Goal: Transaction & Acquisition: Purchase product/service

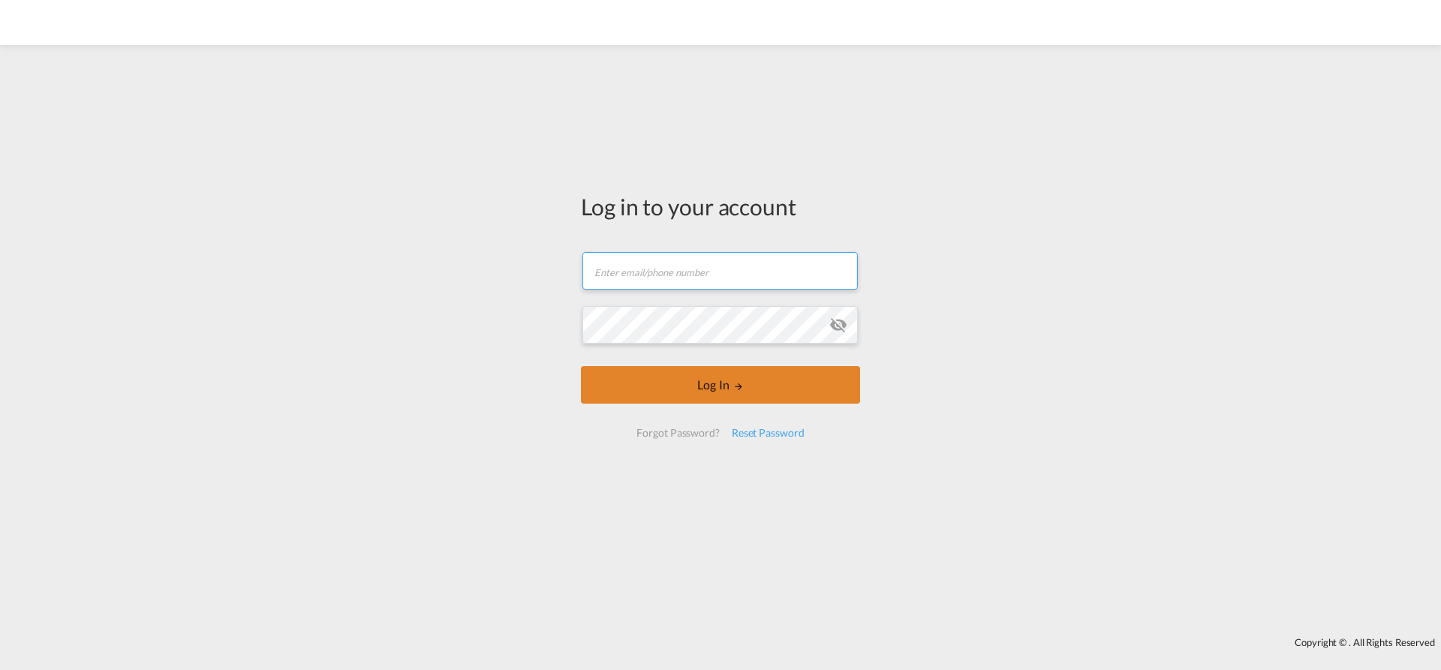
type input "[EMAIL_ADDRESS][PERSON_NAME][DOMAIN_NAME]"
click at [687, 392] on button "Log In" at bounding box center [720, 385] width 279 height 38
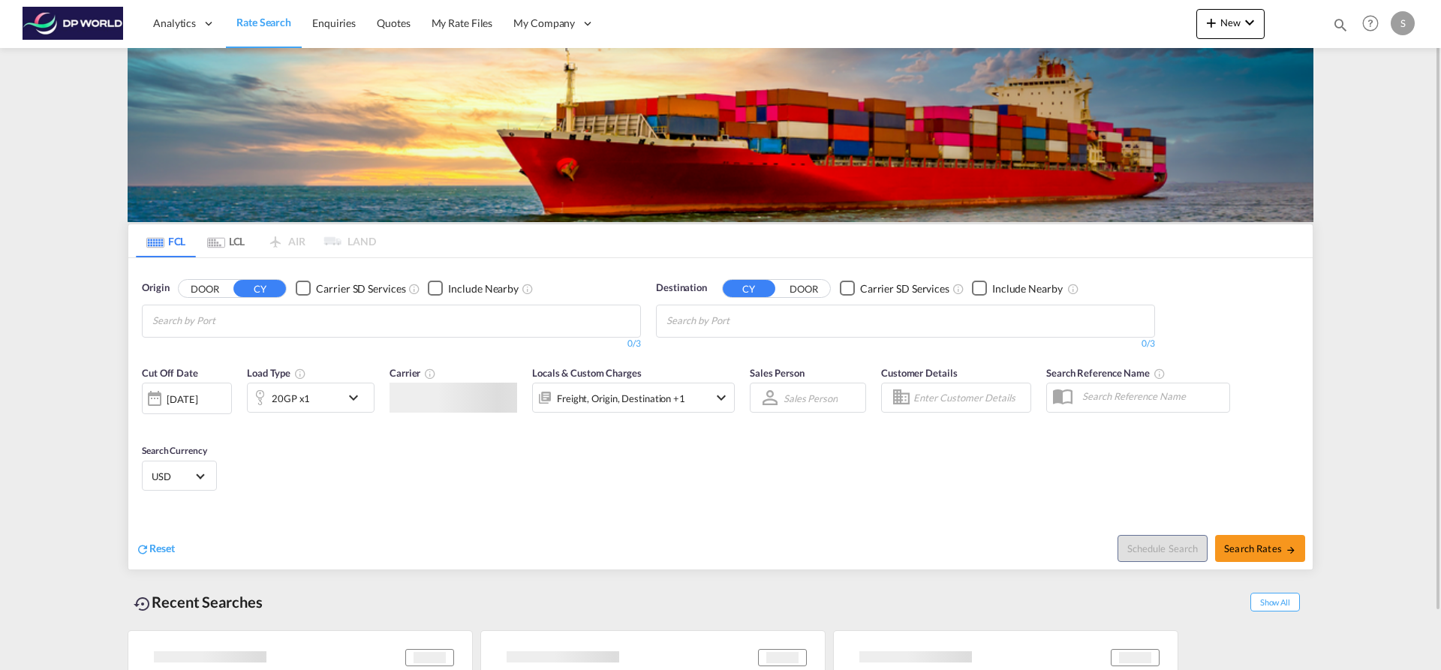
click at [814, 315] on md-chips-wrap "Chips container with autocompletion. Enter the text area, type text to search, …" at bounding box center [739, 320] width 151 height 28
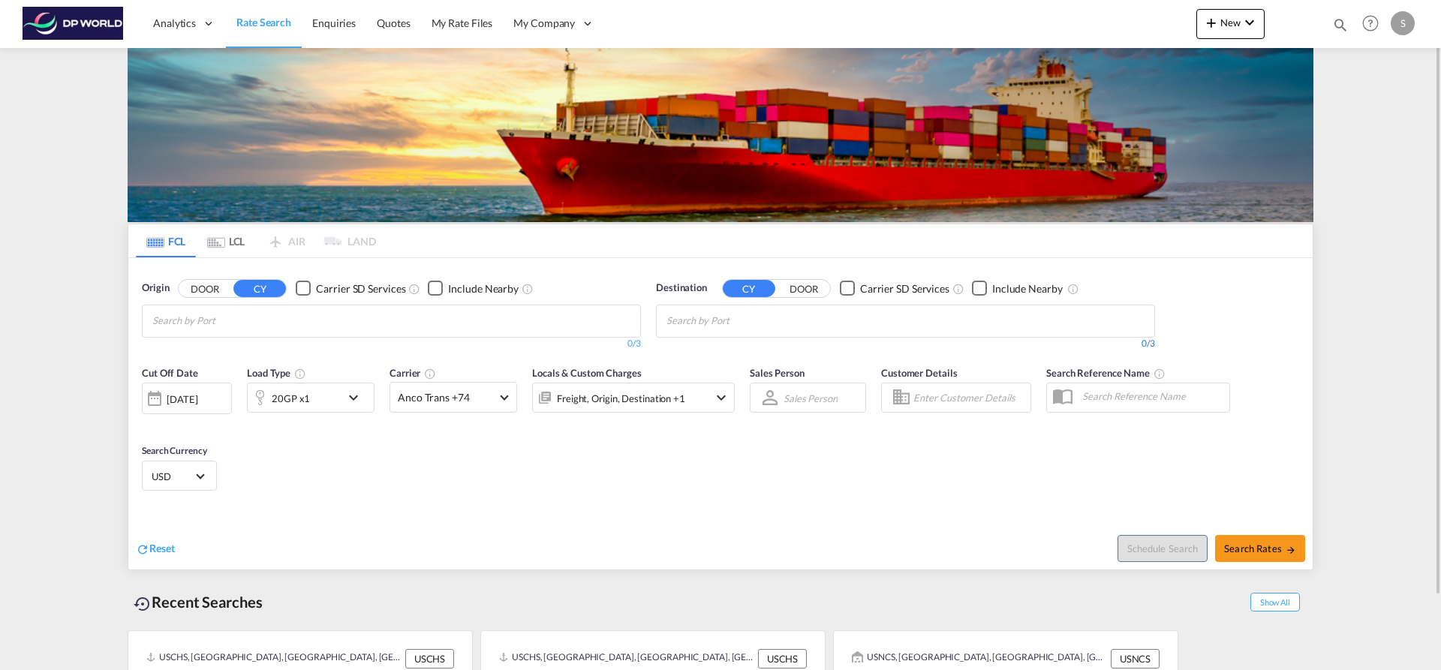
drag, startPoint x: 809, startPoint y: 318, endPoint x: 718, endPoint y: 342, distance: 94.0
click at [701, 323] on div at bounding box center [905, 321] width 499 height 33
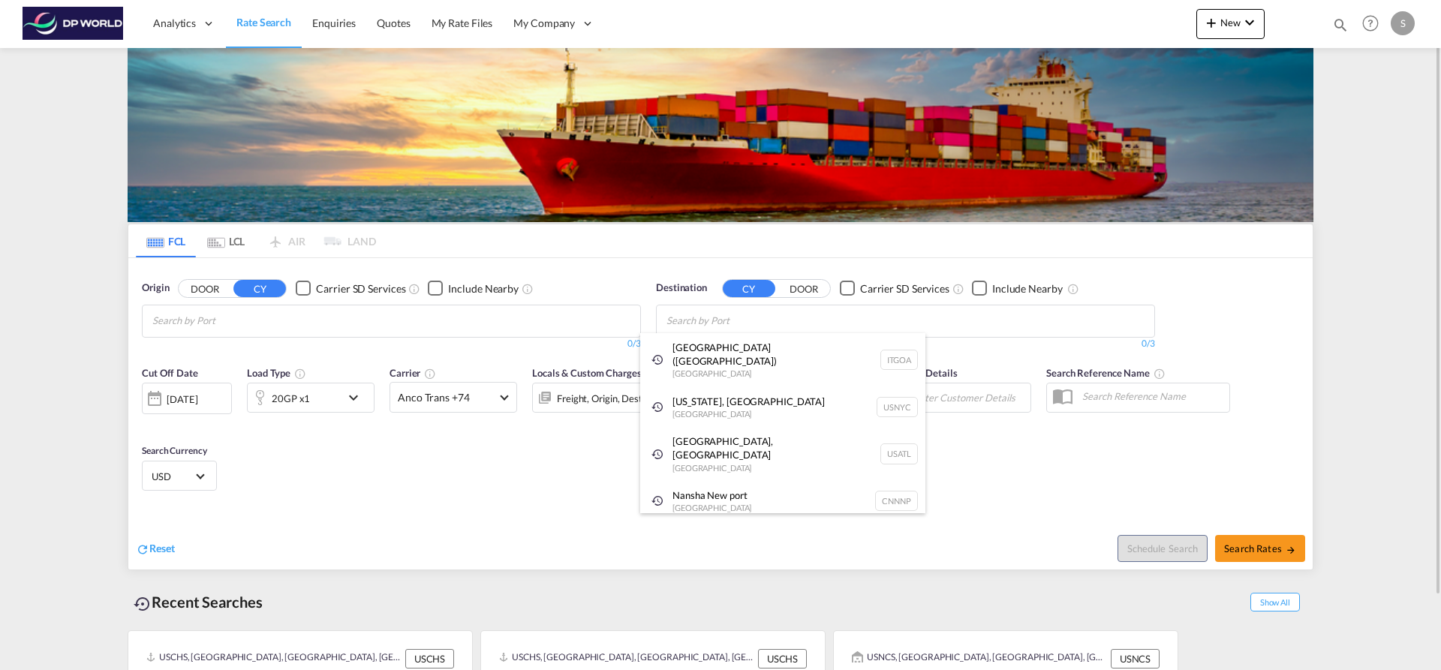
drag, startPoint x: 676, startPoint y: 322, endPoint x: 688, endPoint y: 323, distance: 12.0
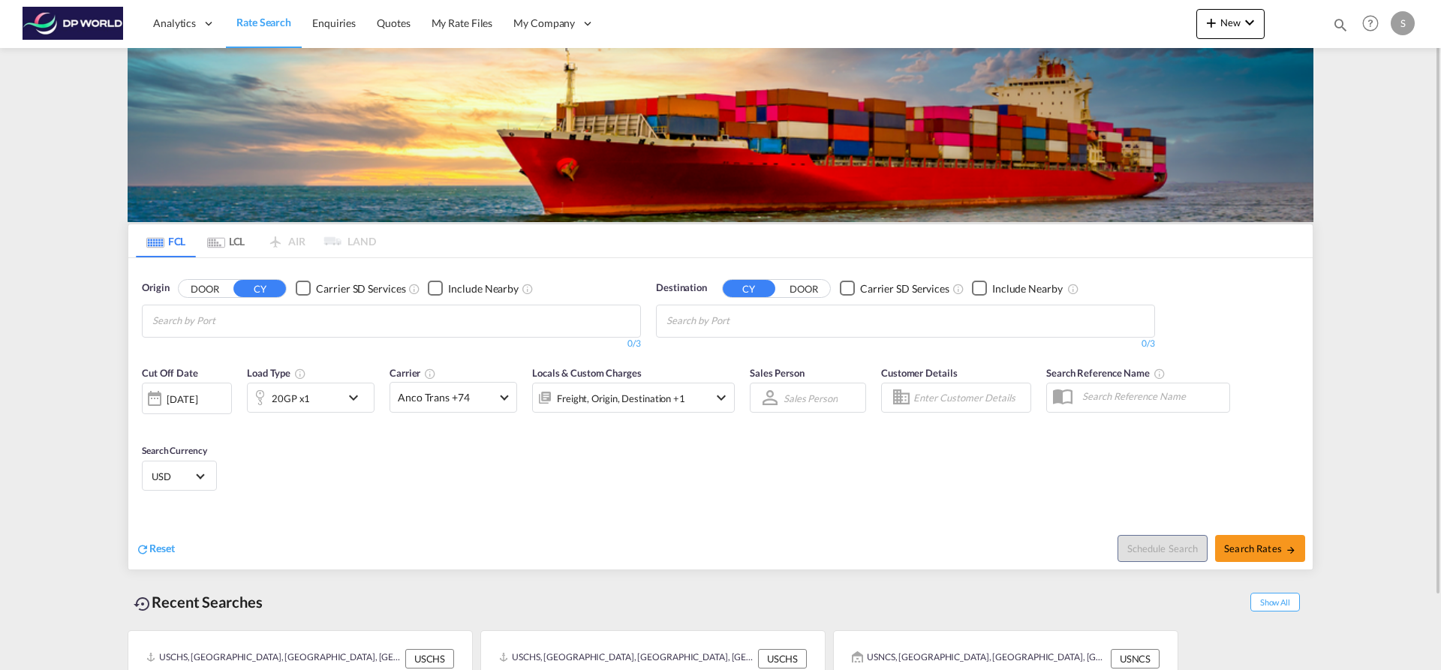
click at [687, 322] on body "Analytics Dashboard Rate Search Enquiries Quotes My Rate Files My Company" at bounding box center [720, 335] width 1441 height 670
type input "nan"
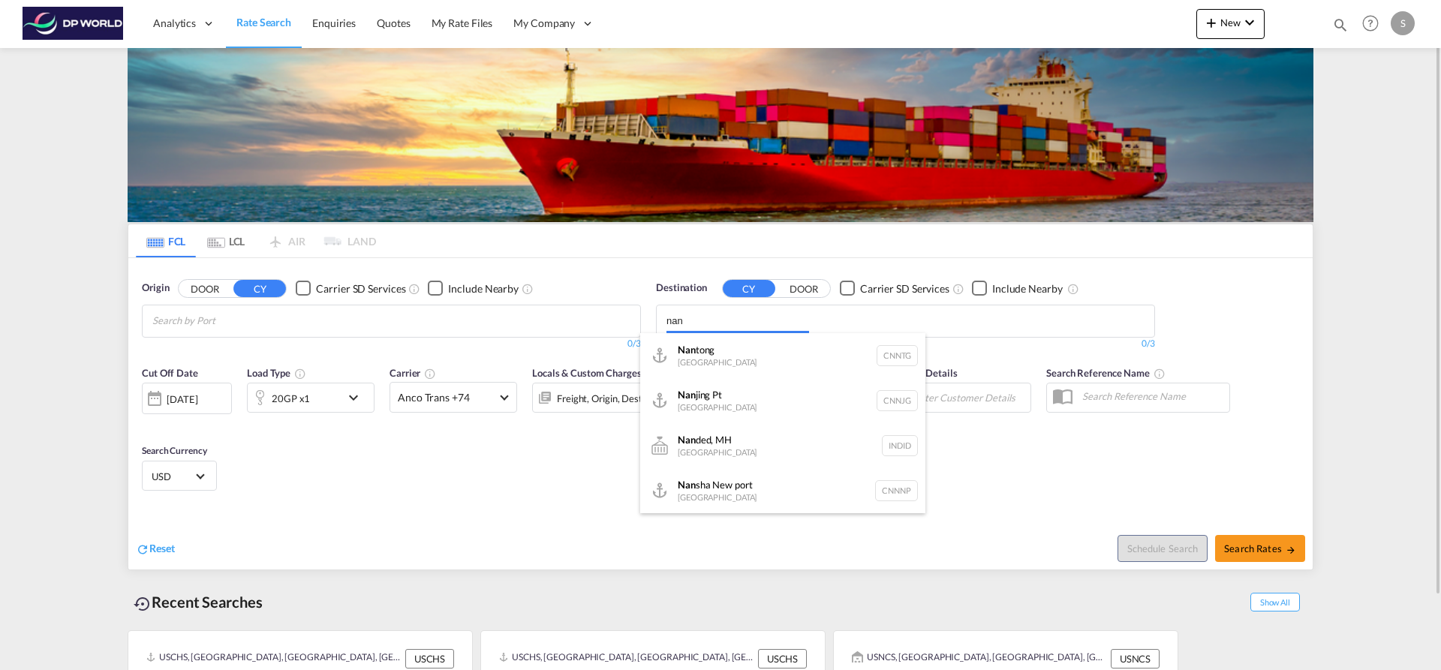
click at [698, 326] on body "Analytics Dashboard Rate Search Enquiries Quotes My Rate Files My Company" at bounding box center [720, 335] width 1441 height 670
click at [698, 326] on input "nan" at bounding box center [738, 321] width 143 height 24
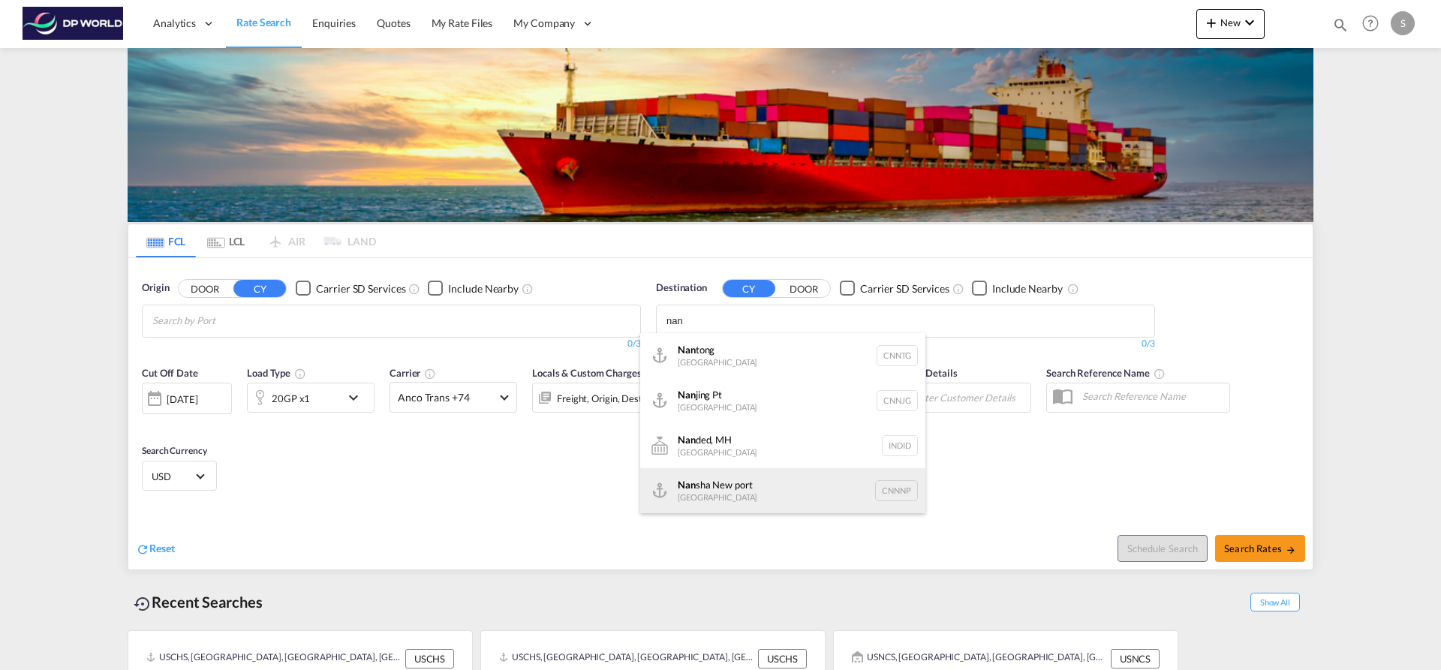
click at [724, 477] on div "Nan sha [GEOGRAPHIC_DATA] CNNNP" at bounding box center [782, 490] width 285 height 45
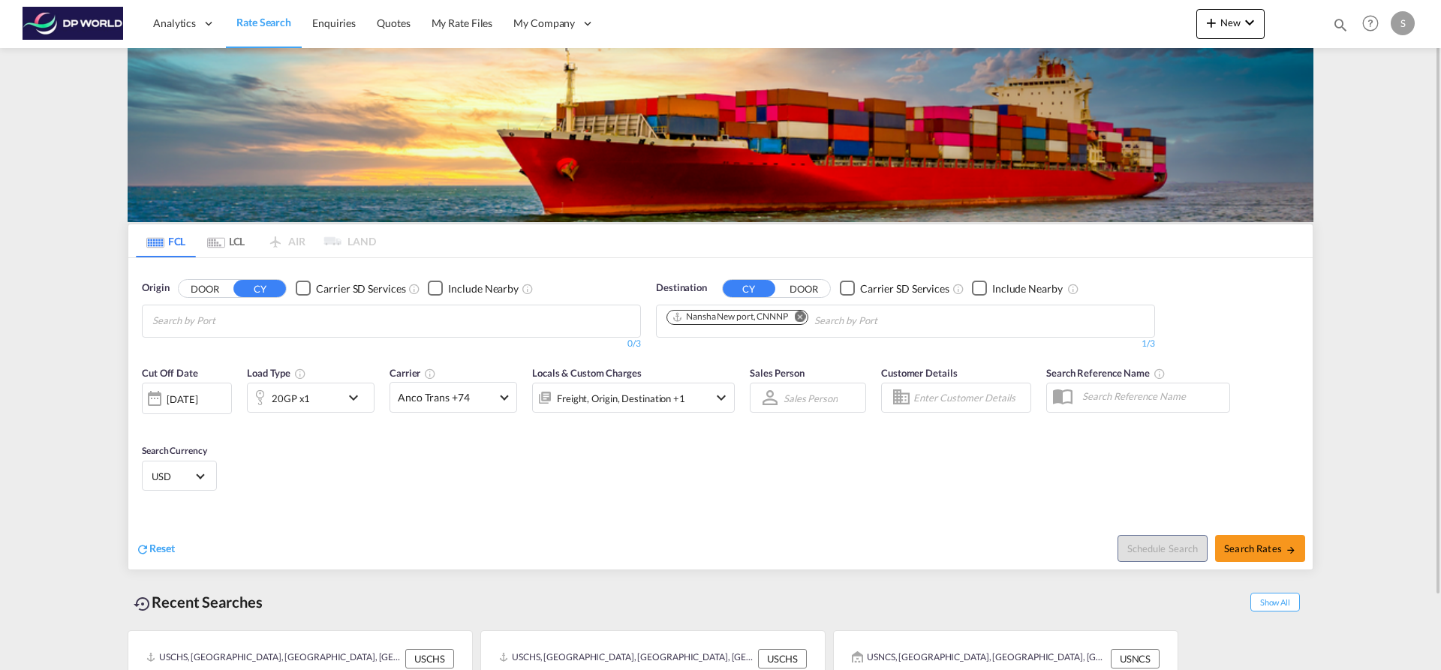
click at [358, 315] on md-chips at bounding box center [392, 322] width 498 height 32
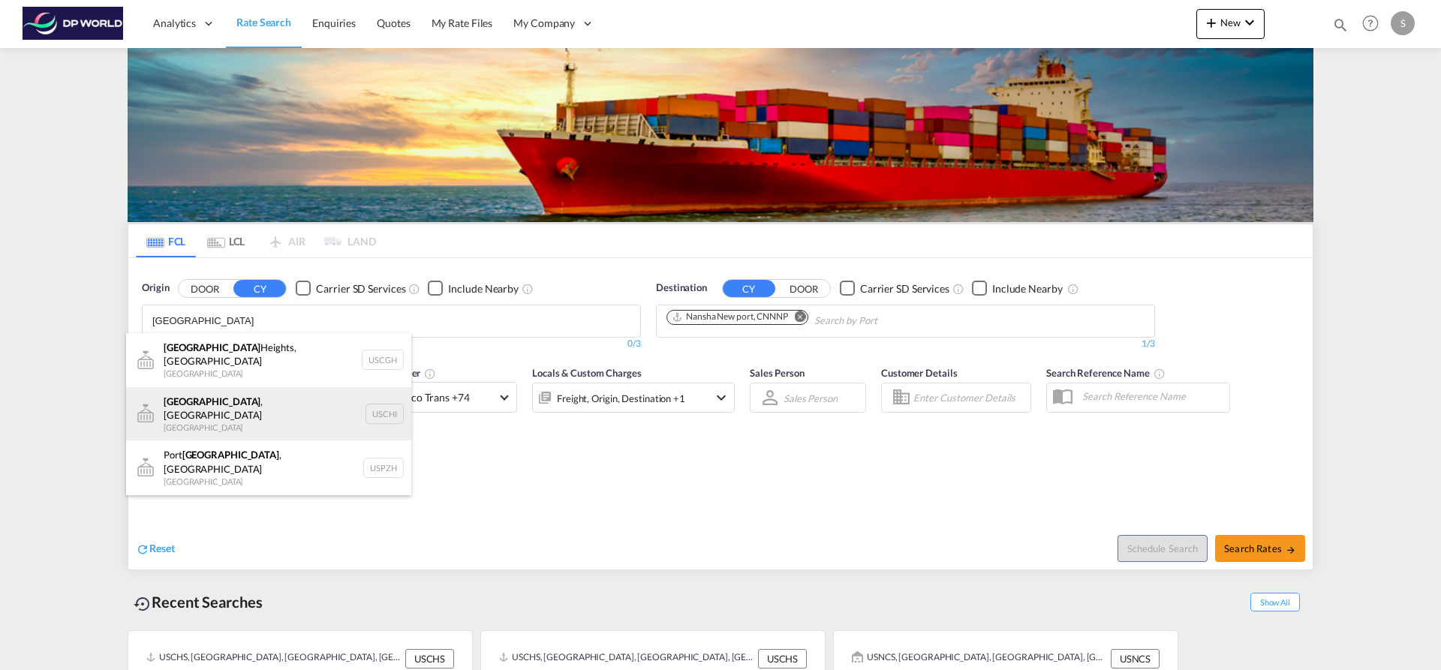
type input "[GEOGRAPHIC_DATA]"
click at [305, 401] on div "[GEOGRAPHIC_DATA] , IL United States USCHI" at bounding box center [268, 414] width 285 height 54
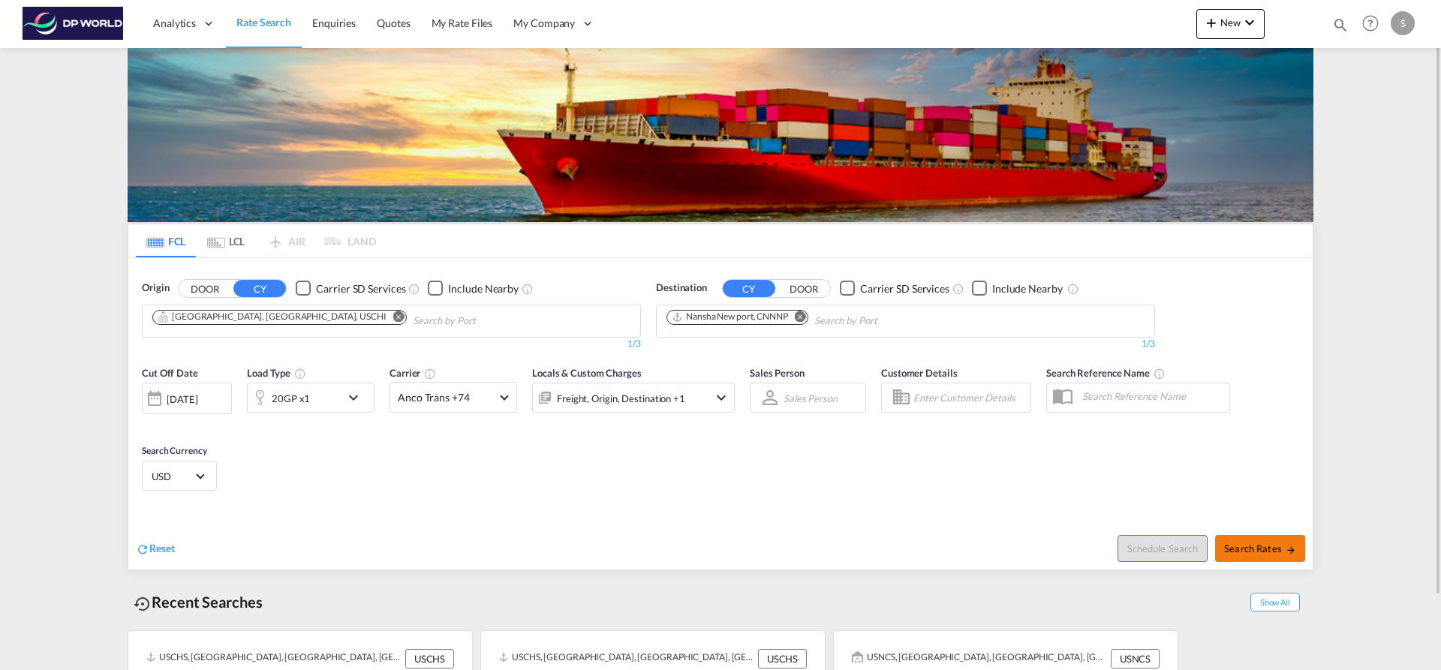
click at [1251, 545] on span "Search Rates" at bounding box center [1260, 549] width 72 height 12
type input "USCHI to CNNNP / [DATE]"
